Goal: Information Seeking & Learning: Learn about a topic

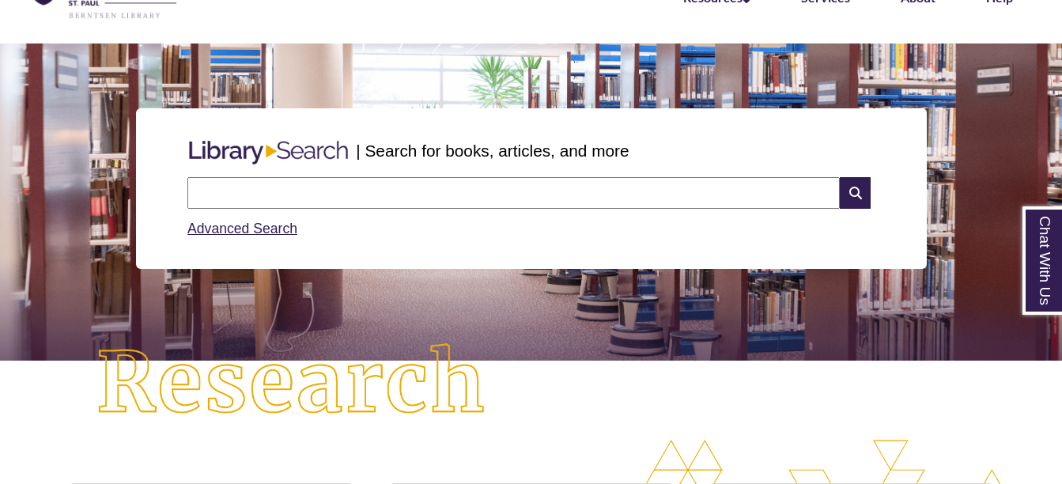
click at [482, 189] on input "text" at bounding box center [513, 193] width 653 height 32
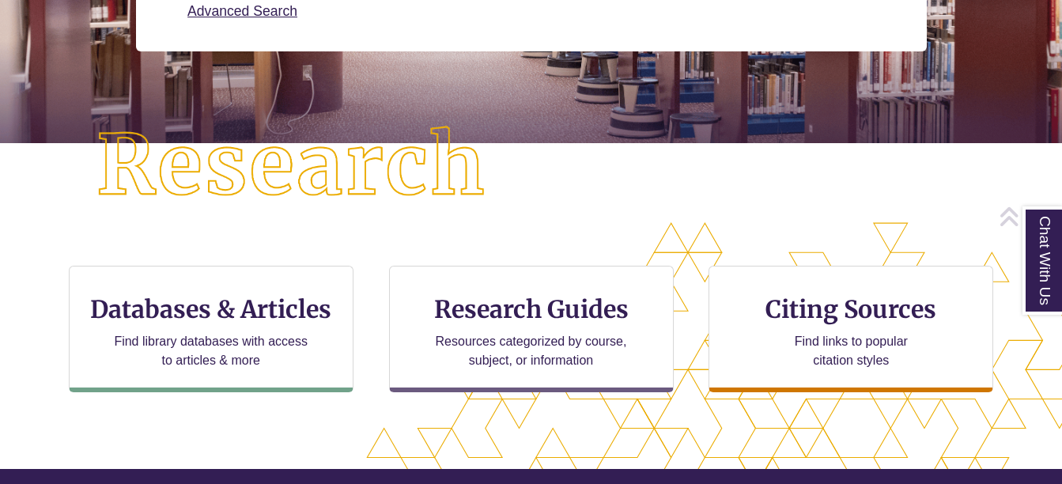
scroll to position [358, 0]
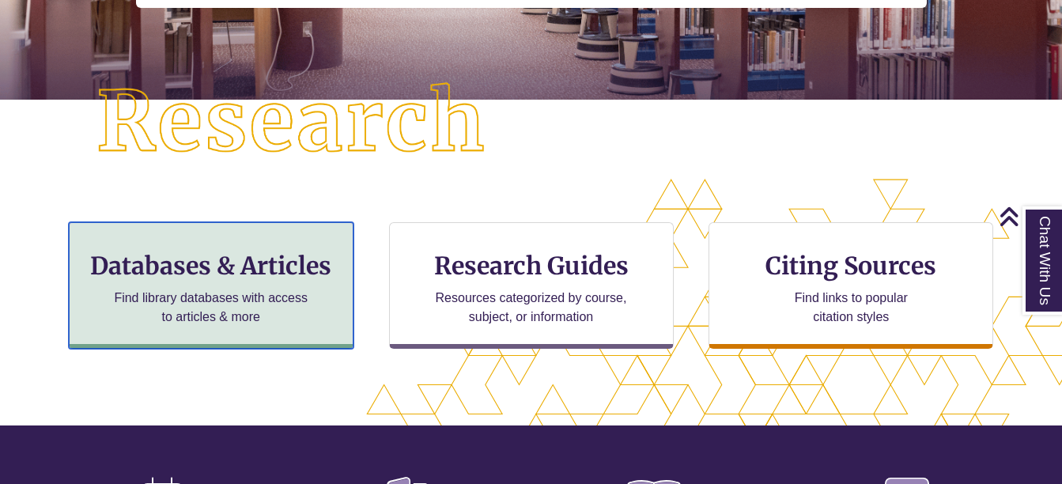
click at [278, 291] on p "Find library databases with access to articles & more" at bounding box center [211, 308] width 206 height 38
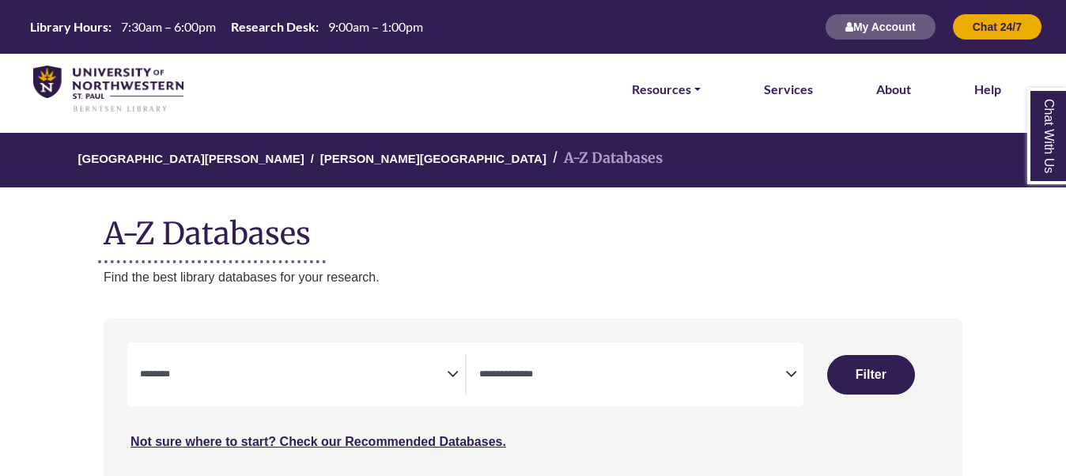
select select "Database Subject Filter"
select select "Database Types Filter"
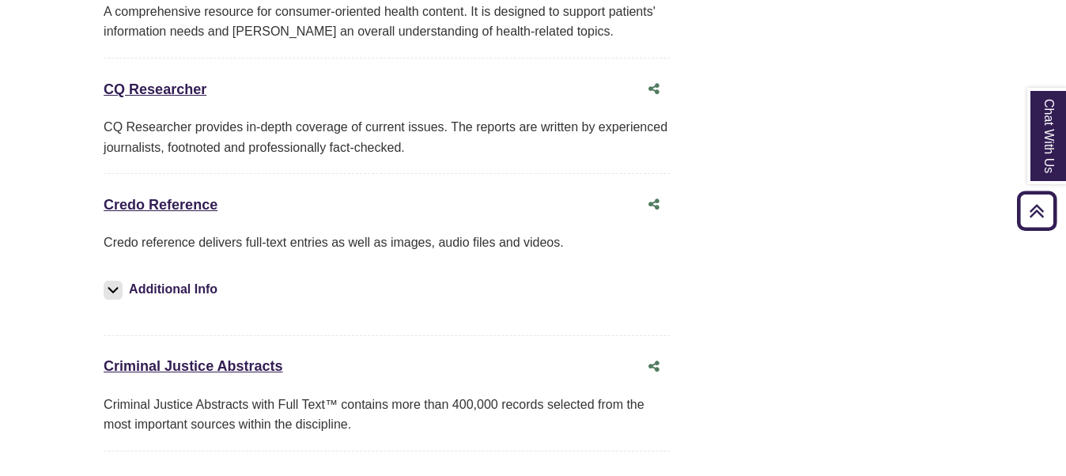
scroll to position [4027, 0]
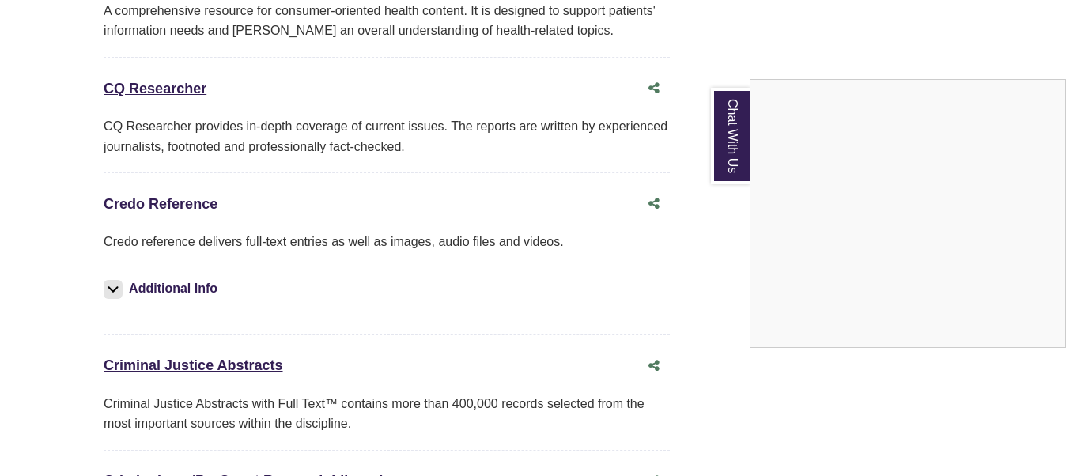
click at [157, 189] on div "Chat With Us" at bounding box center [533, 238] width 1066 height 476
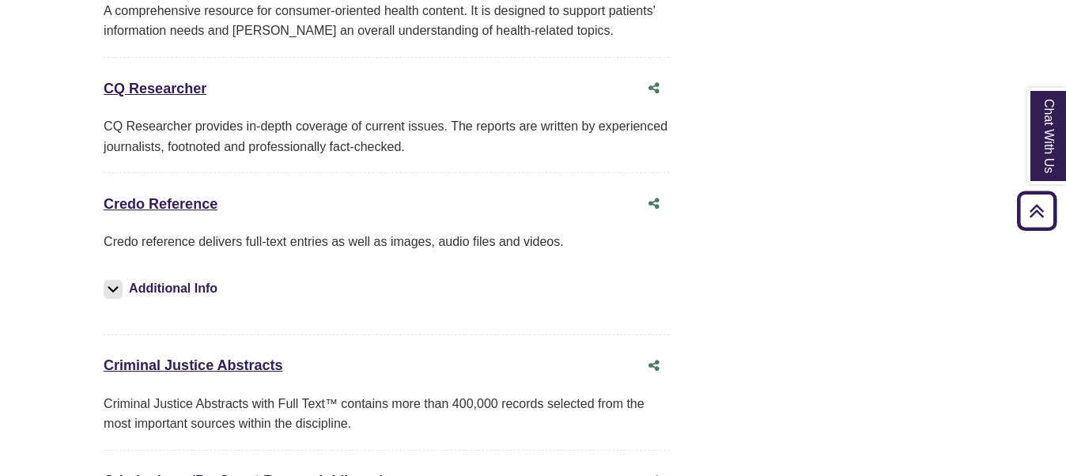
click at [195, 193] on div "Credo Reference This link opens in a new window" at bounding box center [371, 204] width 535 height 23
click at [193, 196] on link "Credo Reference This link opens in a new window" at bounding box center [161, 204] width 114 height 16
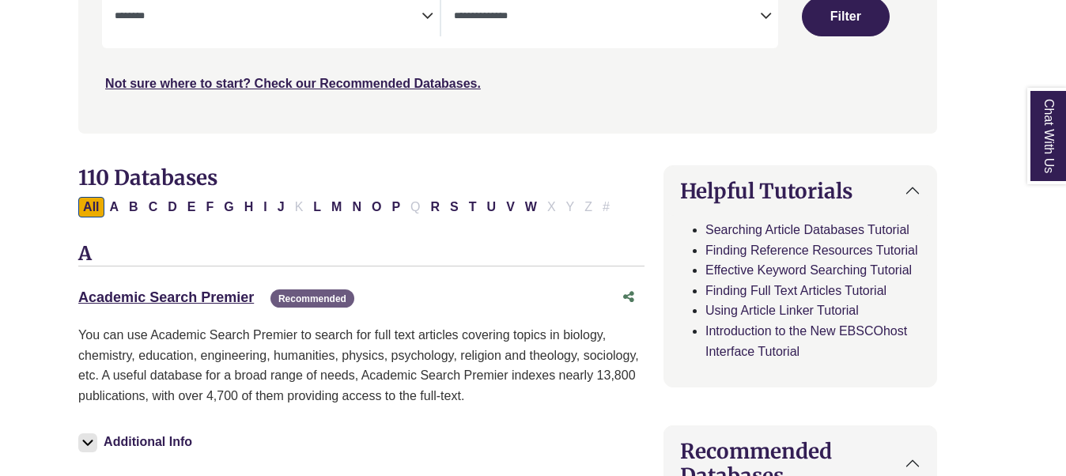
scroll to position [360, 25]
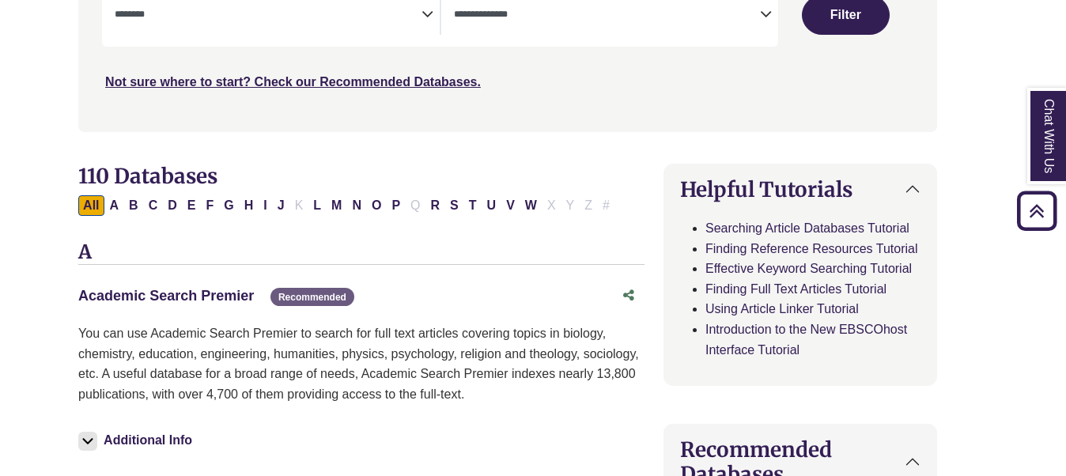
click at [172, 296] on link "Academic Search Premier This link opens in a new window" at bounding box center [166, 296] width 176 height 16
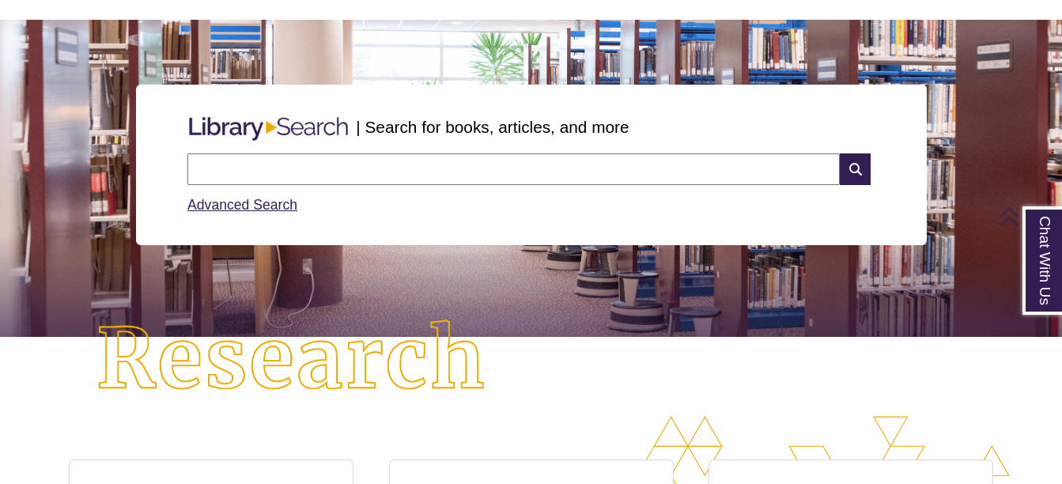
scroll to position [120, 0]
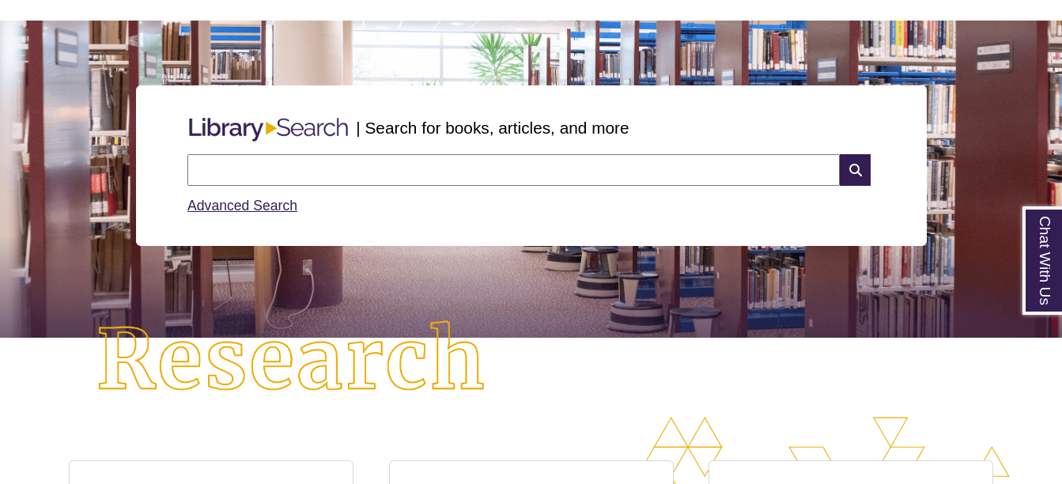
click at [446, 180] on input "text" at bounding box center [513, 170] width 653 height 32
click at [296, 168] on input "**********" at bounding box center [513, 170] width 653 height 32
type input "**********"
